Goal: Find specific page/section: Find specific page/section

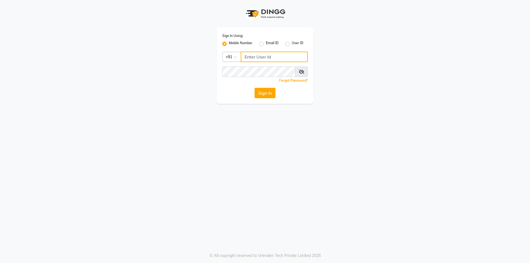
click at [281, 59] on input "Username" at bounding box center [274, 57] width 67 height 10
type input "9177337712"
click at [256, 68] on div "Sign In Using: Mobile Number Email ID User ID Country Code × [PHONE_NUMBER] Rem…" at bounding box center [265, 65] width 97 height 76
click at [262, 94] on button "Sign In" at bounding box center [264, 93] width 21 height 10
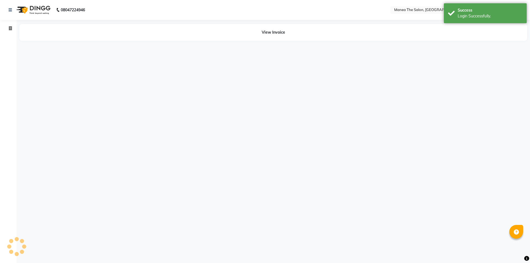
select select "en"
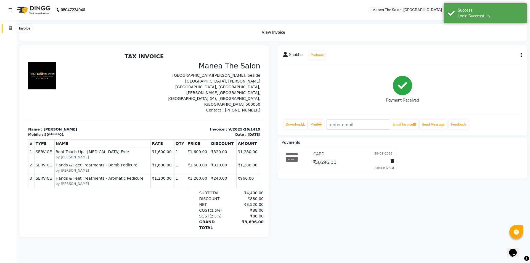
click at [11, 27] on icon at bounding box center [10, 28] width 3 height 4
select select "6397"
select select "service"
